Goal: Transaction & Acquisition: Purchase product/service

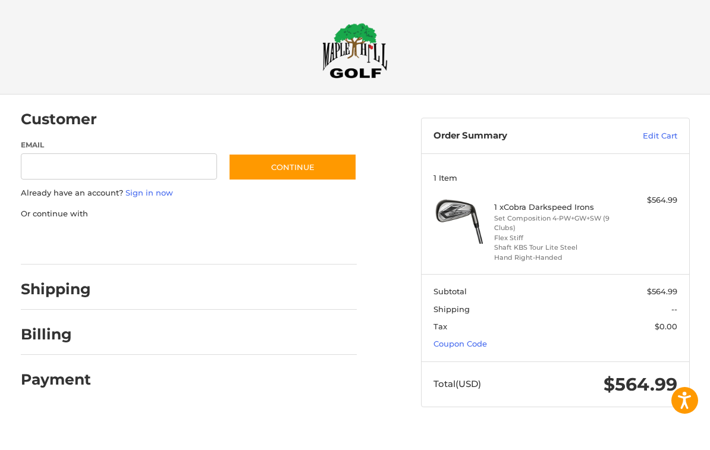
click at [493, 340] on section "Subtotal $564.99 Shipping -- Tax $0.00 Coupon Code" at bounding box center [555, 318] width 267 height 87
click at [477, 341] on link "Coupon Code" at bounding box center [461, 345] width 54 height 10
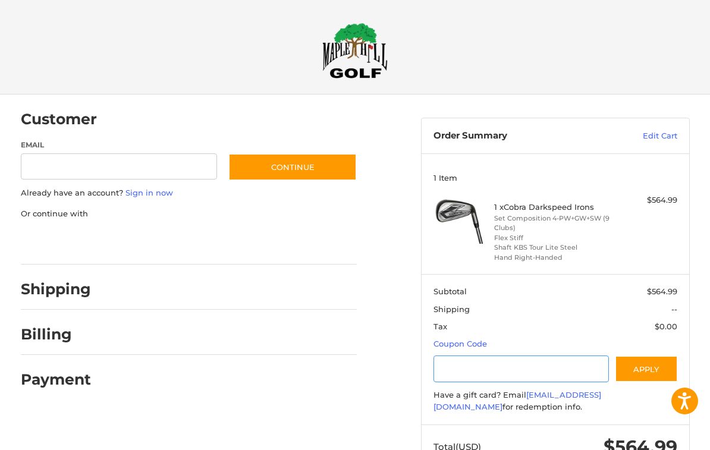
click at [498, 372] on input "Gift Certificate or Coupon Code" at bounding box center [521, 369] width 175 height 27
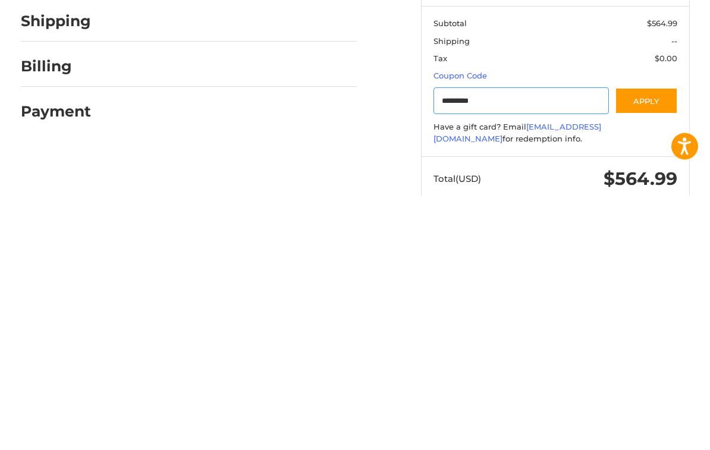
type input "*********"
click at [657, 343] on button "Apply" at bounding box center [646, 356] width 63 height 27
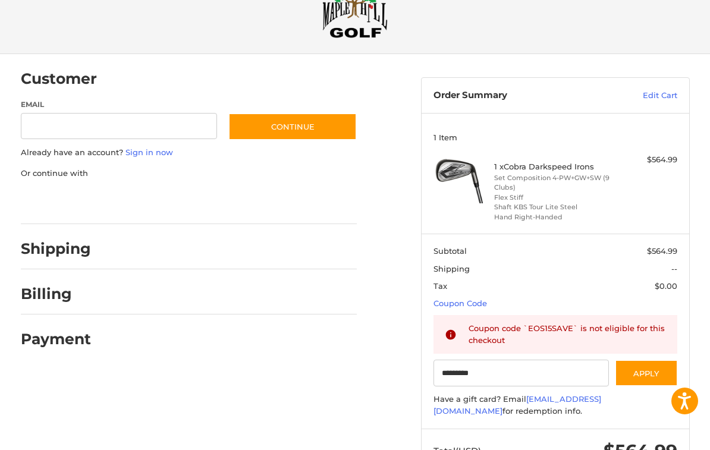
scroll to position [0, 0]
